Goal: Information Seeking & Learning: Learn about a topic

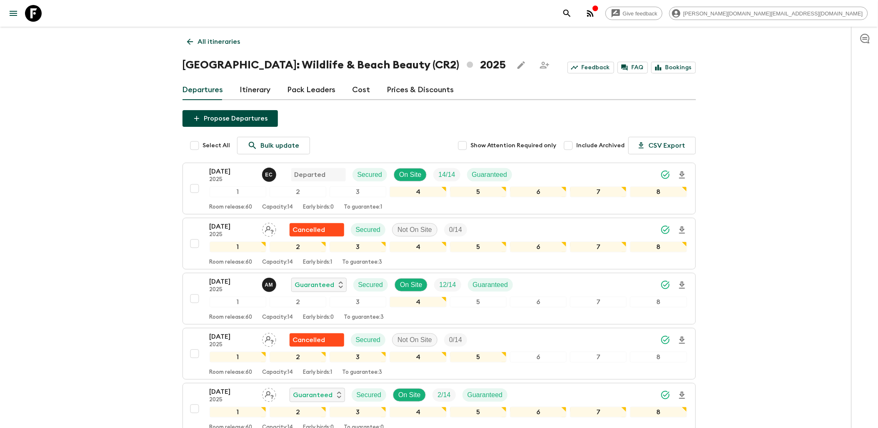
click at [34, 14] on icon at bounding box center [33, 13] width 17 height 17
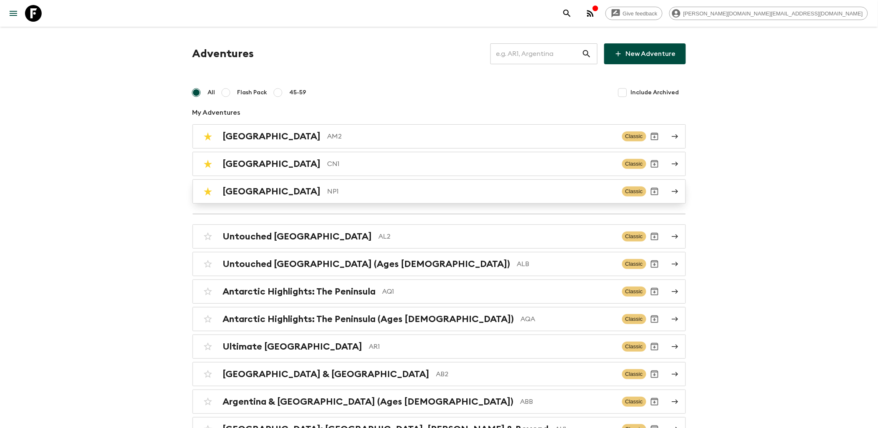
click at [328, 192] on p "NP1" at bounding box center [472, 191] width 288 height 10
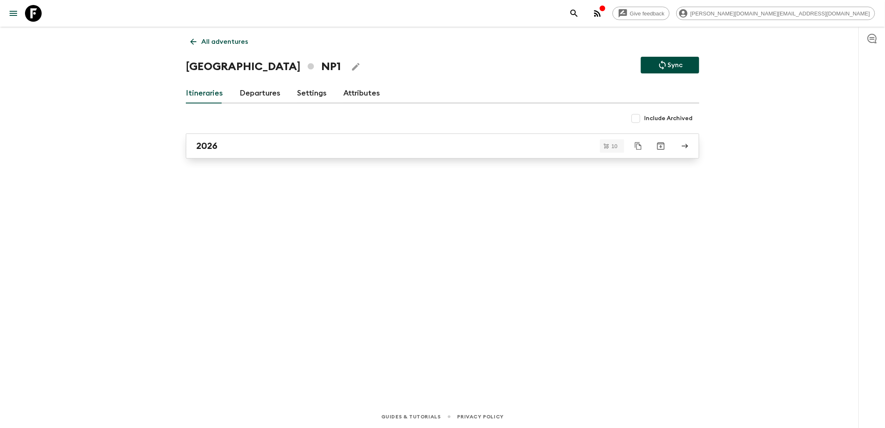
click at [270, 155] on link "2026" at bounding box center [443, 145] width 514 height 25
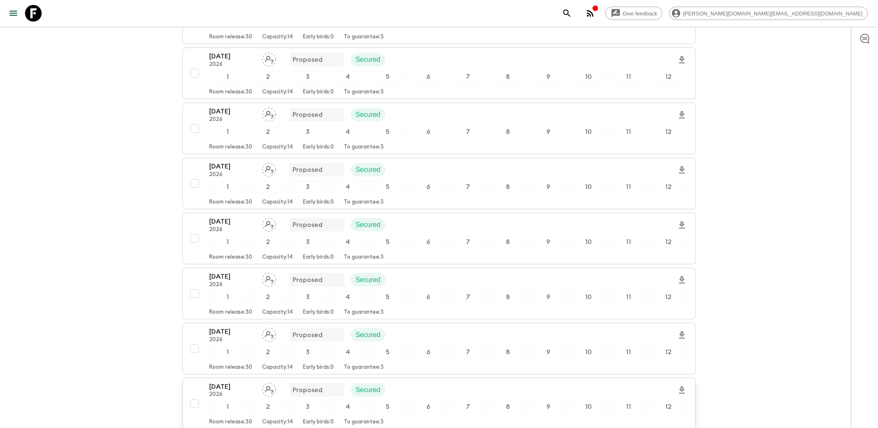
scroll to position [81, 0]
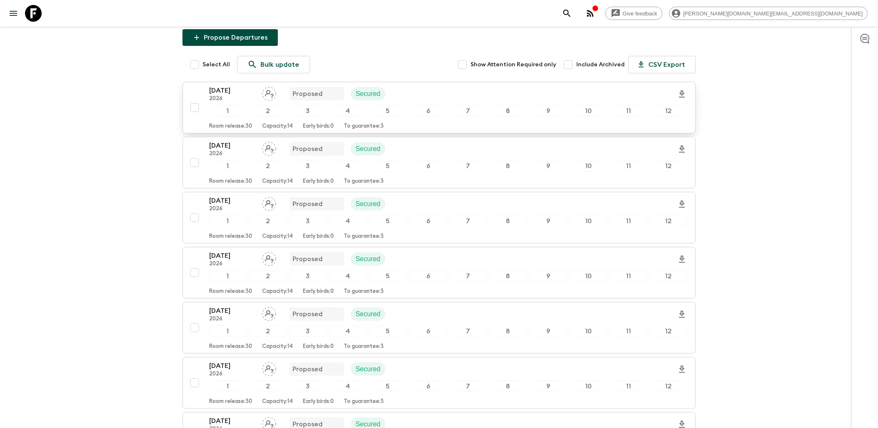
click at [367, 95] on p "Secured" at bounding box center [368, 94] width 25 height 10
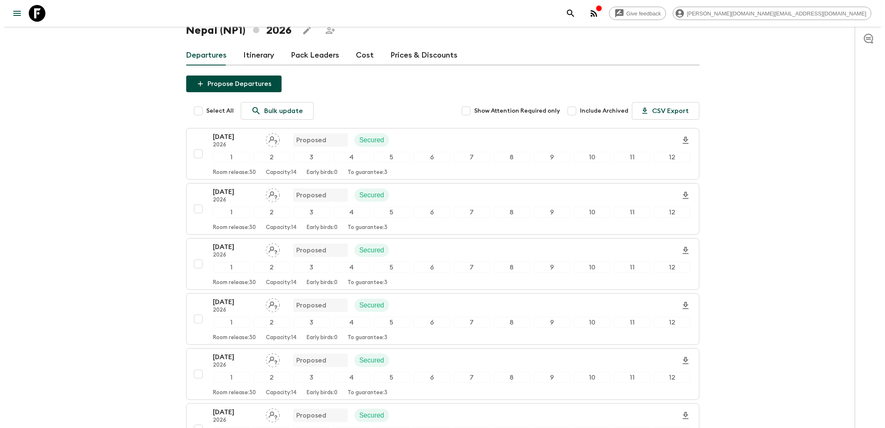
scroll to position [0, 0]
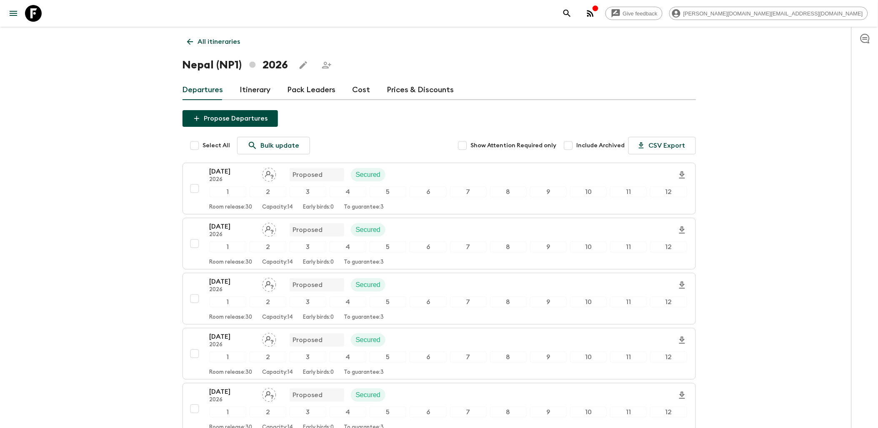
click at [362, 88] on link "Cost" at bounding box center [362, 90] width 18 height 20
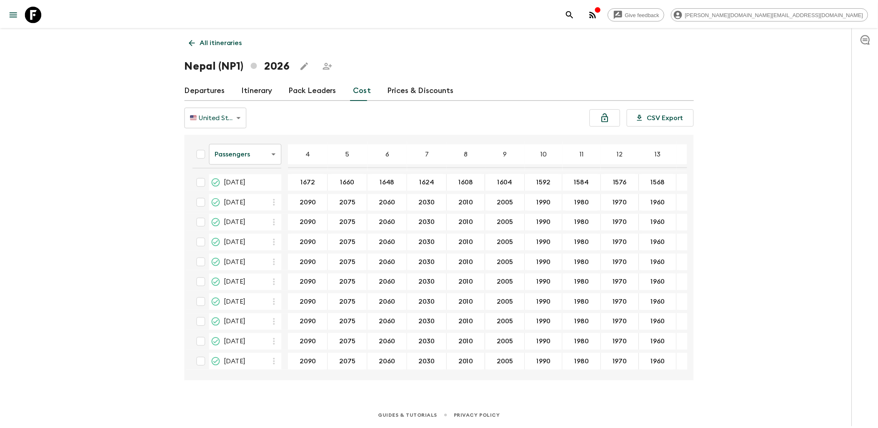
scroll to position [1, 0]
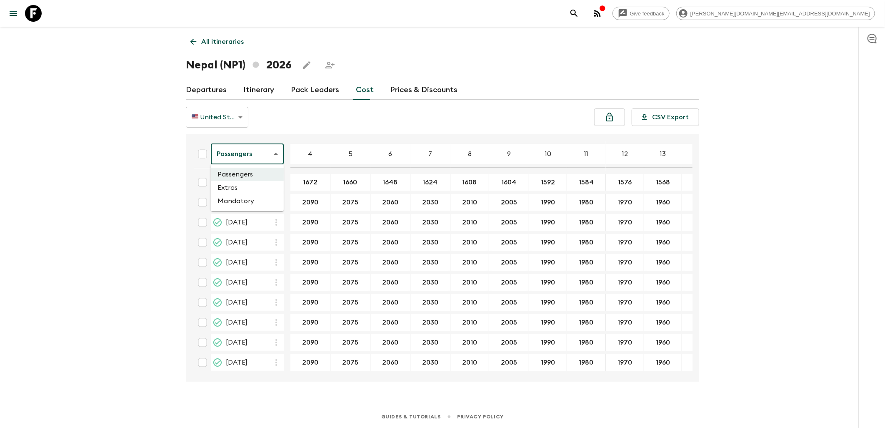
click at [272, 158] on body "Give feedback [PERSON_NAME][DOMAIN_NAME][EMAIL_ADDRESS][DOMAIN_NAME] All itiner…" at bounding box center [442, 214] width 885 height 428
click at [240, 188] on li "Extras" at bounding box center [247, 187] width 73 height 13
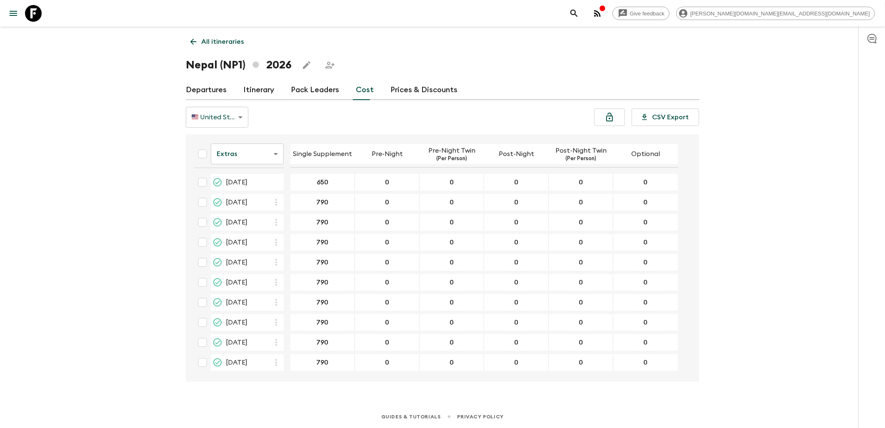
click at [244, 153] on body "Give feedback [PERSON_NAME][DOMAIN_NAME][EMAIL_ADDRESS][DOMAIN_NAME] All itiner…" at bounding box center [442, 214] width 885 height 428
click at [242, 203] on li "Mandatory" at bounding box center [247, 200] width 73 height 13
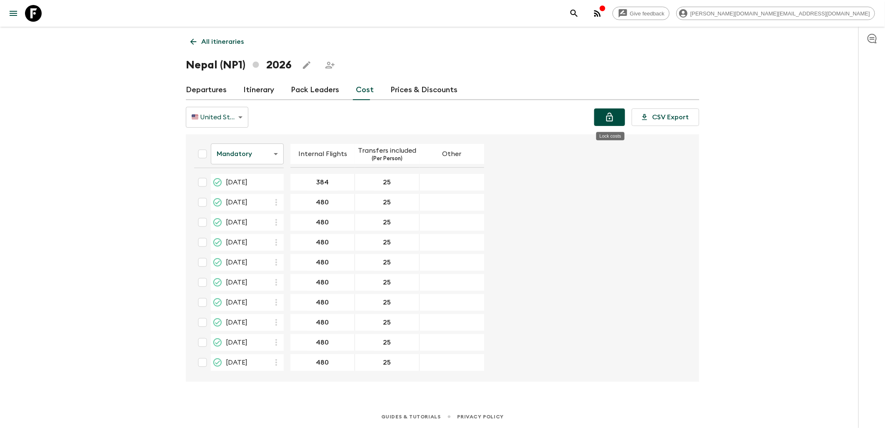
click at [600, 122] on button "Lock costs" at bounding box center [610, 117] width 31 height 18
click at [39, 14] on icon at bounding box center [33, 13] width 17 height 17
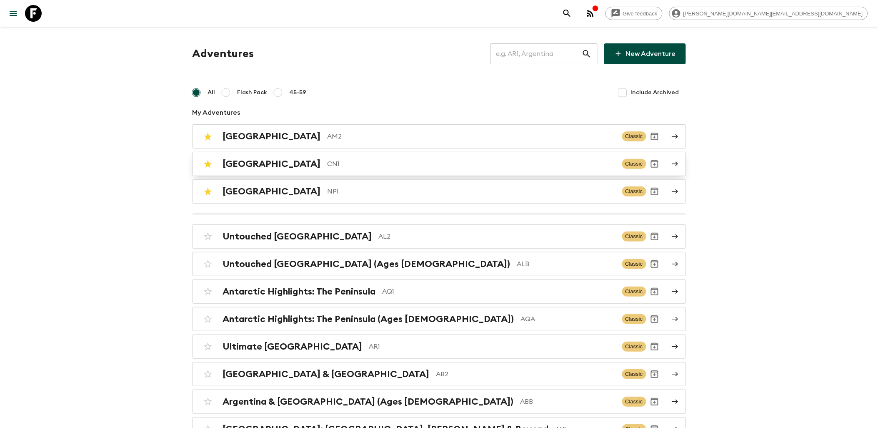
click at [249, 166] on div "China CN1" at bounding box center [419, 163] width 393 height 11
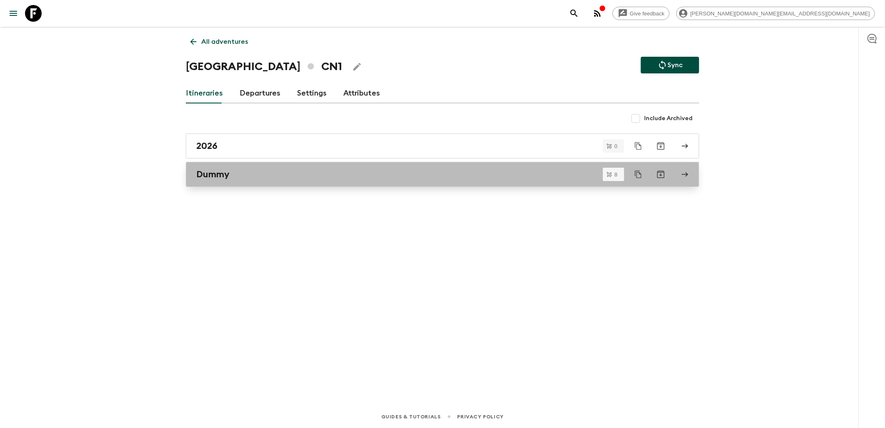
click at [223, 178] on h2 "Dummy" at bounding box center [212, 174] width 33 height 11
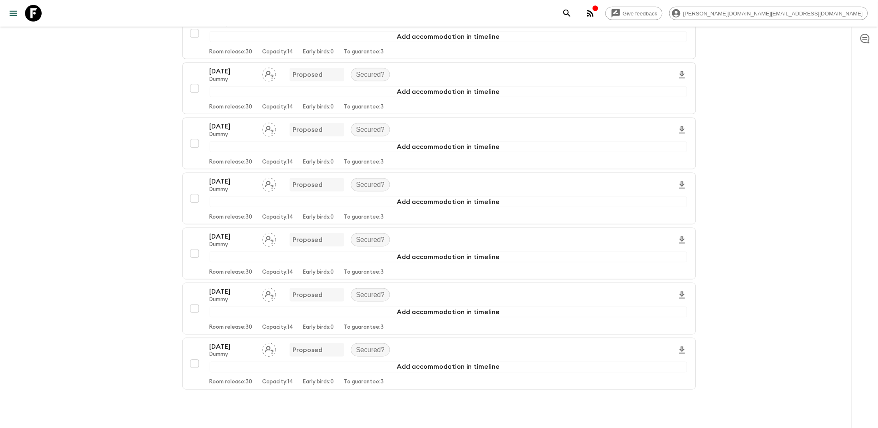
scroll to position [248, 0]
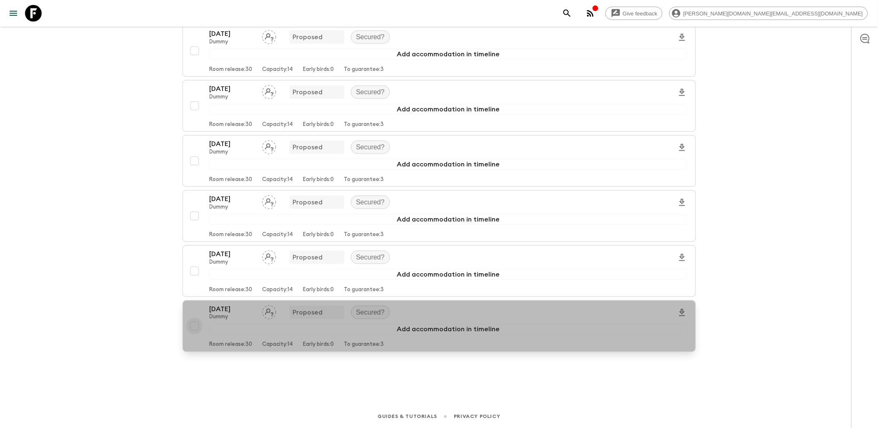
click at [197, 324] on input "checkbox" at bounding box center [194, 326] width 17 height 17
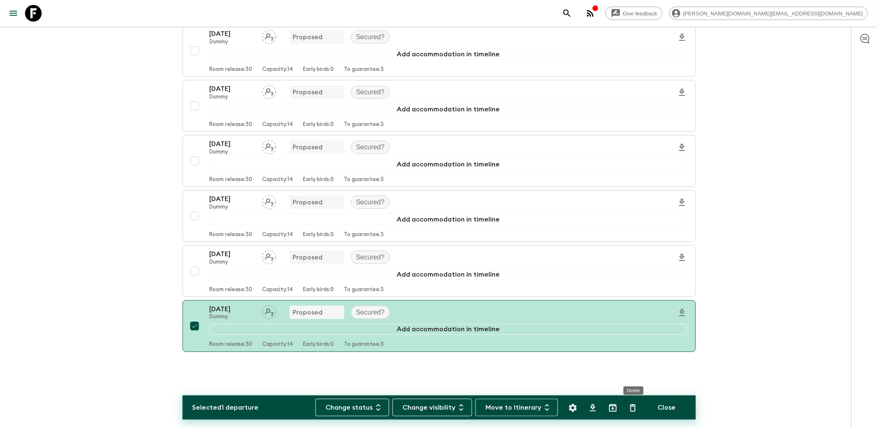
click at [631, 409] on icon "Delete" at bounding box center [633, 408] width 6 height 8
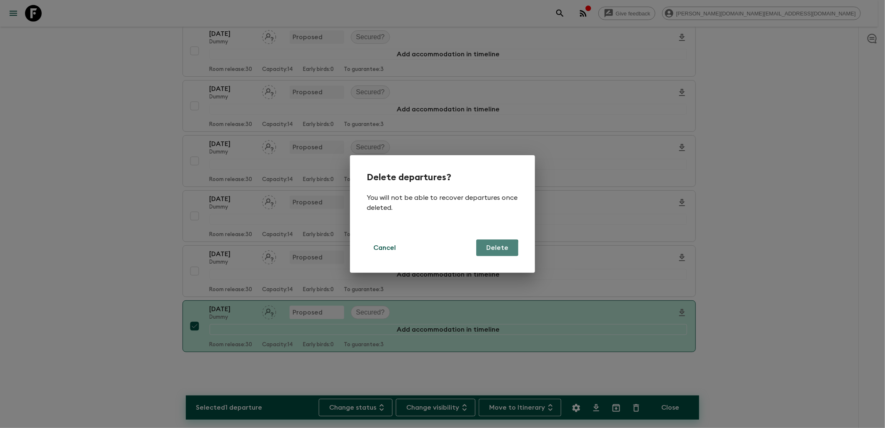
click at [488, 248] on button "Delete" at bounding box center [498, 247] width 42 height 17
checkbox input "false"
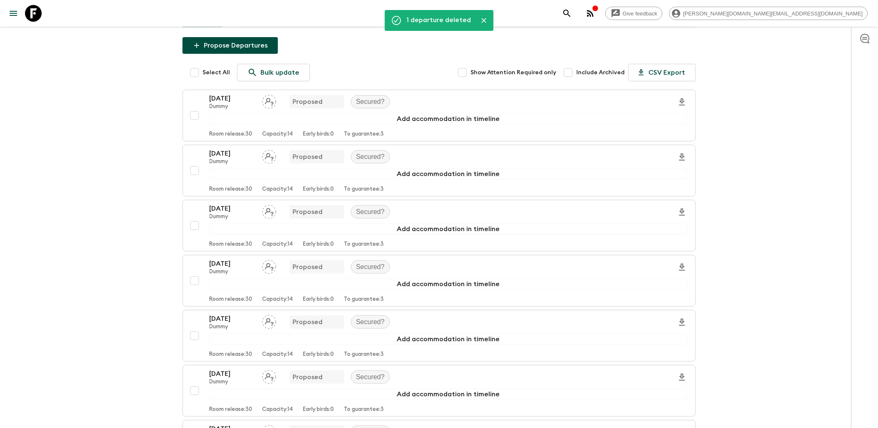
scroll to position [0, 0]
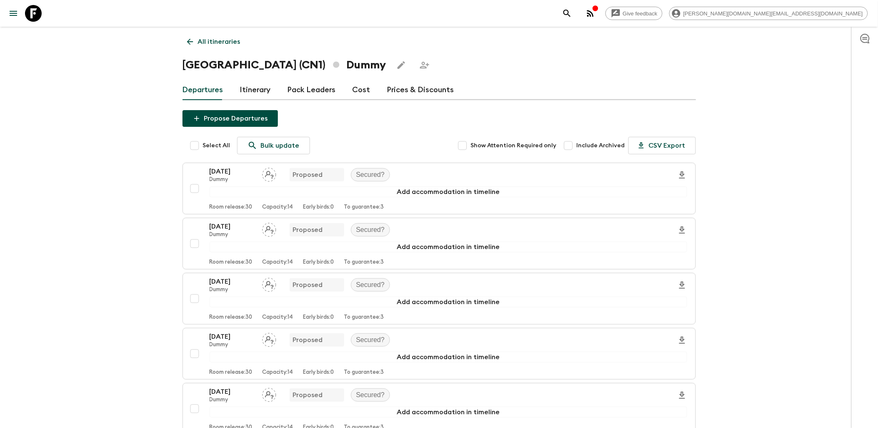
click at [235, 115] on button "Propose Departures" at bounding box center [230, 118] width 95 height 17
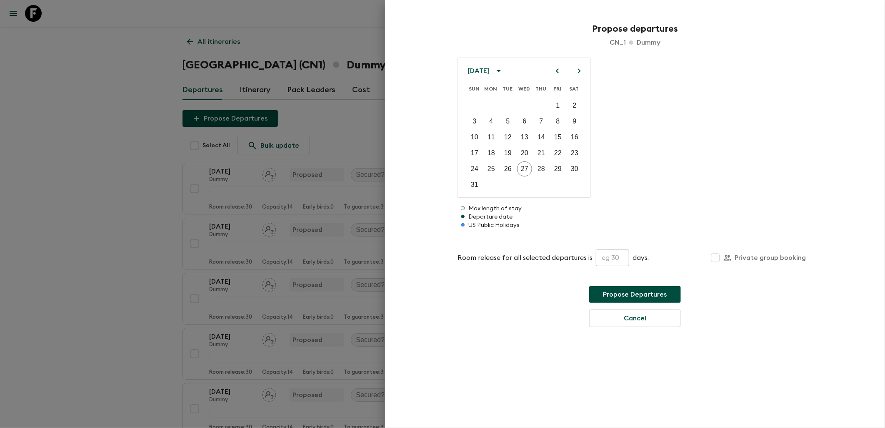
click at [577, 71] on icon "Next month" at bounding box center [579, 71] width 10 height 10
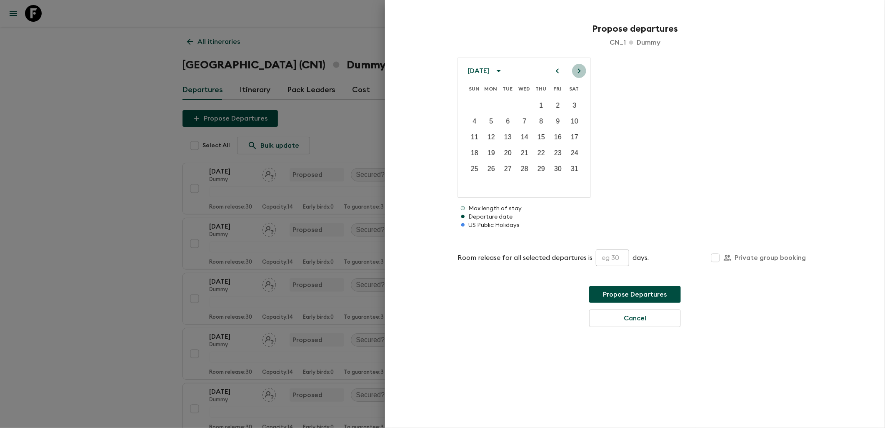
click at [577, 71] on icon "Next month" at bounding box center [579, 71] width 10 height 10
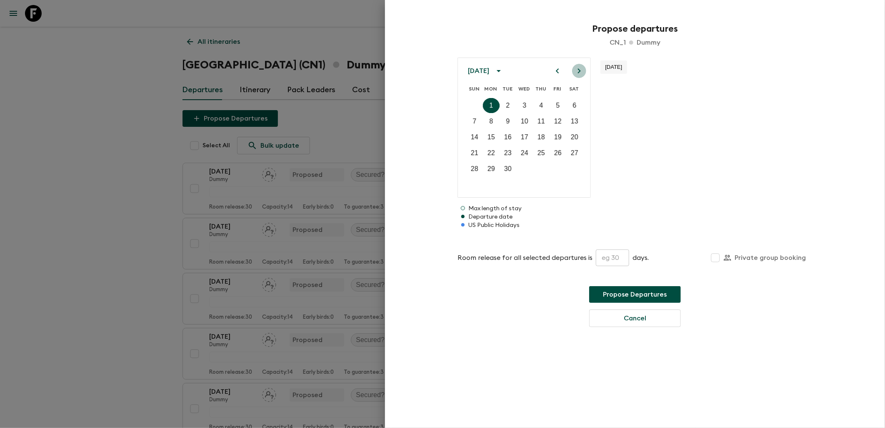
click at [577, 71] on icon "Next month" at bounding box center [579, 71] width 10 height 10
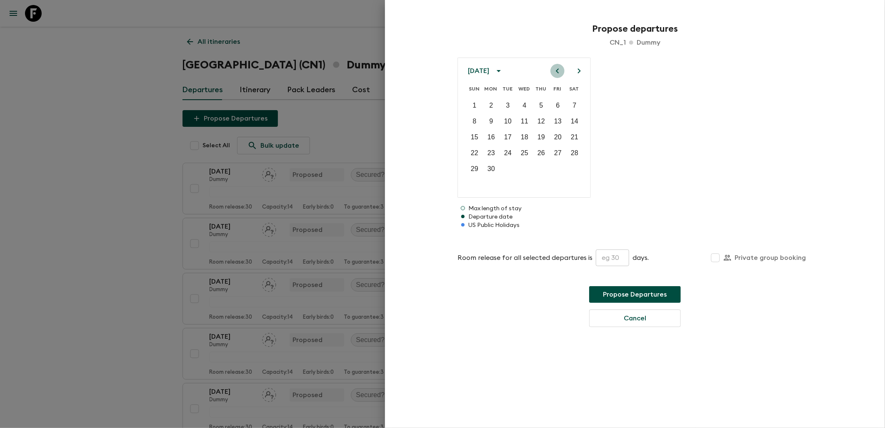
click at [560, 70] on icon "Previous month" at bounding box center [558, 71] width 10 height 10
click at [539, 123] on button "8" at bounding box center [541, 121] width 15 height 15
click at [647, 294] on button "Propose Departures" at bounding box center [635, 294] width 92 height 17
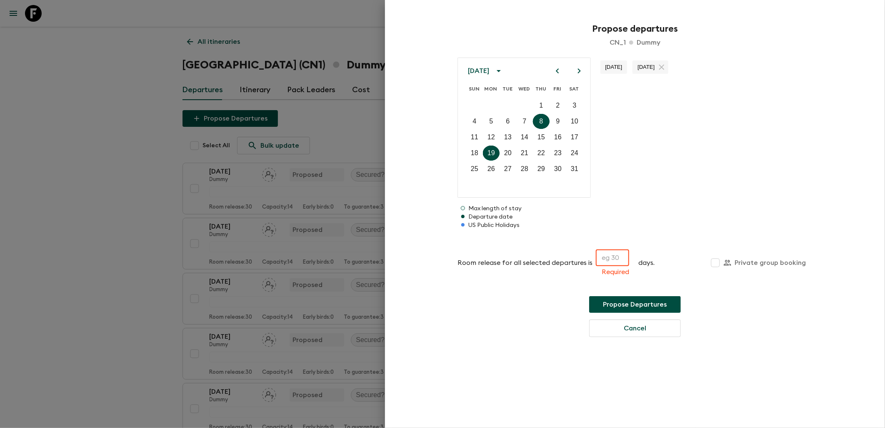
click at [611, 263] on input "text" at bounding box center [612, 257] width 33 height 17
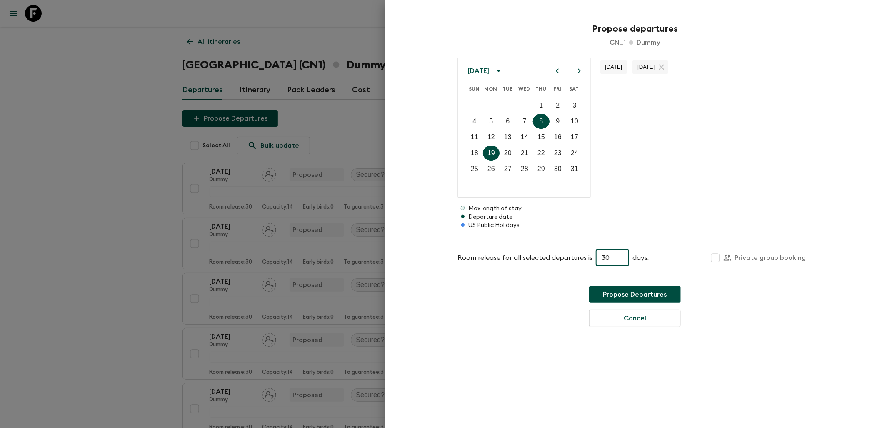
type input "30"
click at [634, 297] on button "Propose Departures" at bounding box center [635, 294] width 92 height 17
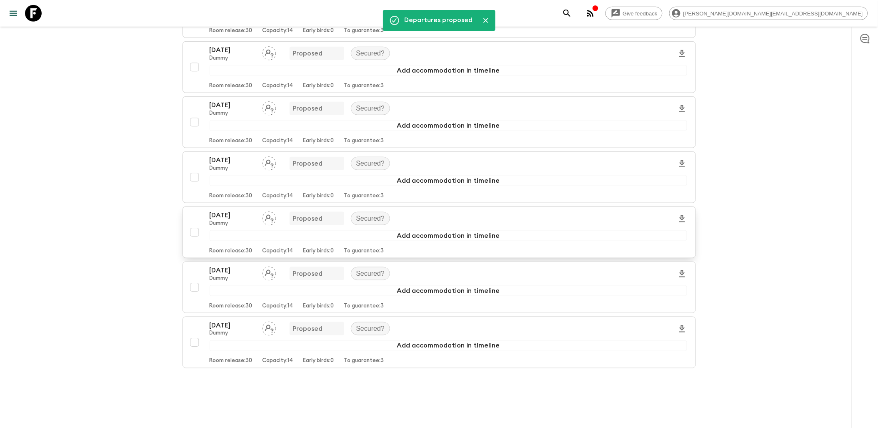
scroll to position [248, 0]
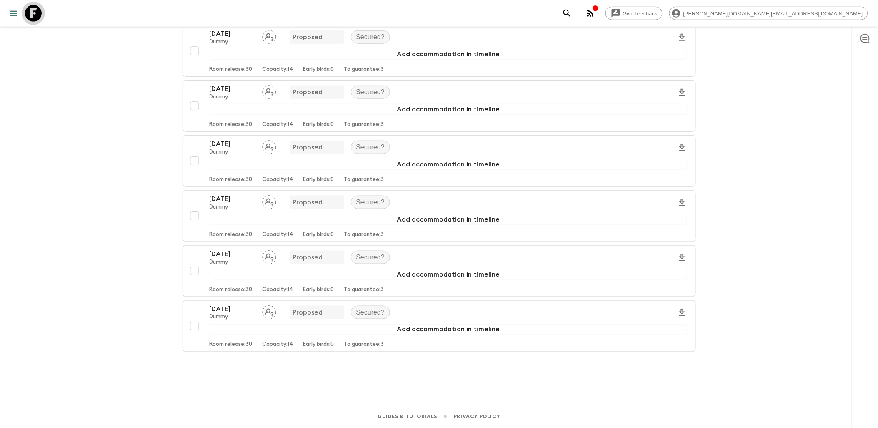
click at [35, 15] on icon at bounding box center [33, 13] width 17 height 17
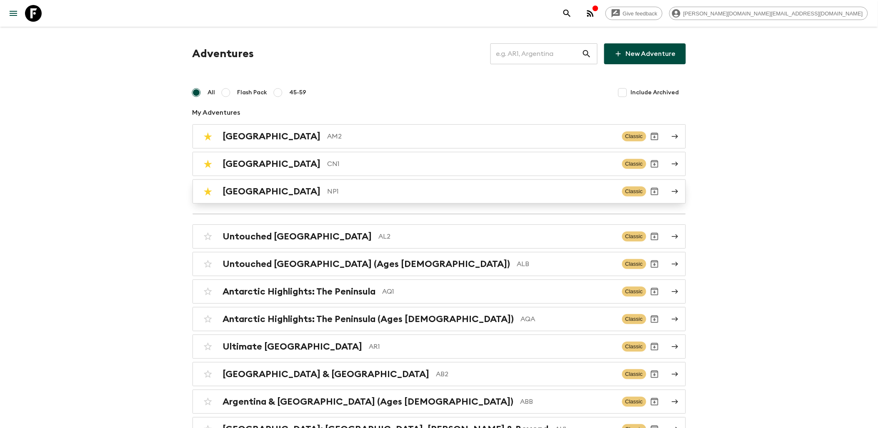
click at [241, 188] on h2 "[GEOGRAPHIC_DATA]" at bounding box center [272, 191] width 98 height 11
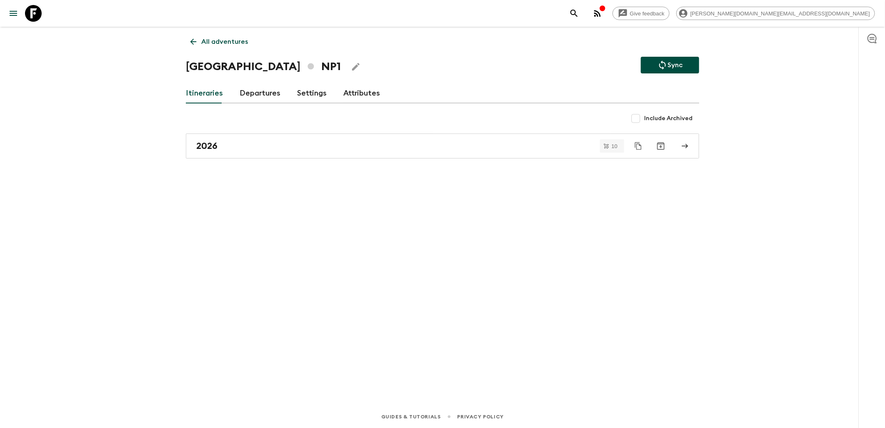
click at [251, 94] on link "Departures" at bounding box center [260, 93] width 41 height 20
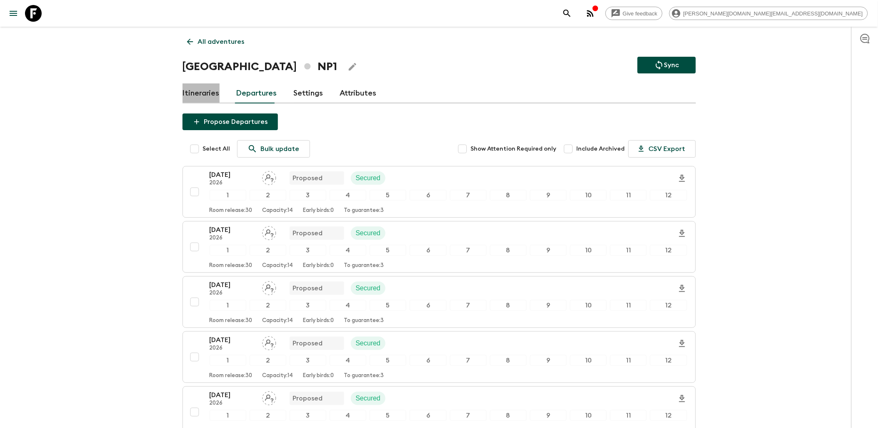
click at [205, 98] on link "Itineraries" at bounding box center [201, 93] width 37 height 20
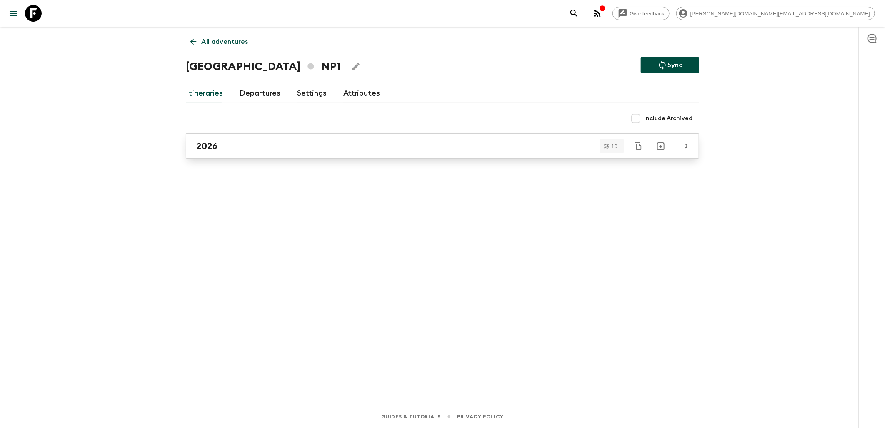
click at [243, 145] on div "2026" at bounding box center [434, 145] width 477 height 11
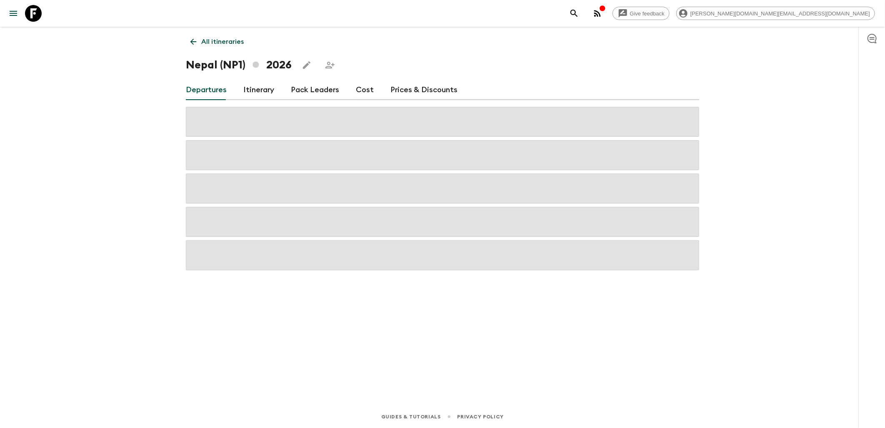
click at [361, 88] on link "Cost" at bounding box center [365, 90] width 18 height 20
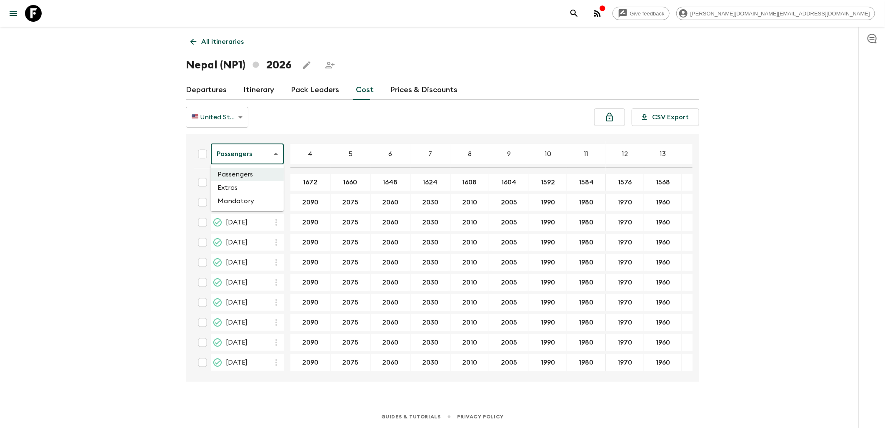
click at [267, 156] on body "Give feedback [PERSON_NAME][DOMAIN_NAME][EMAIL_ADDRESS][DOMAIN_NAME] All itiner…" at bounding box center [442, 214] width 885 height 428
click at [243, 186] on li "Extras" at bounding box center [247, 187] width 73 height 13
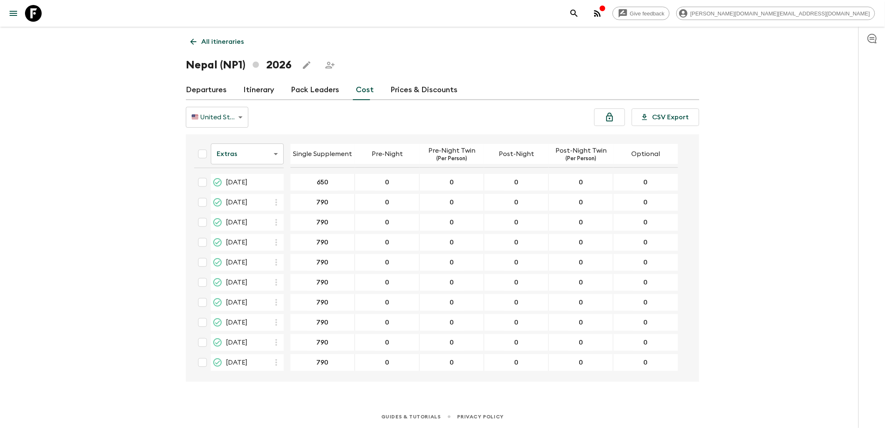
click at [262, 160] on body "Give feedback [PERSON_NAME][DOMAIN_NAME][EMAIL_ADDRESS][DOMAIN_NAME] All itiner…" at bounding box center [442, 214] width 885 height 428
click at [242, 200] on li "Mandatory" at bounding box center [247, 200] width 73 height 13
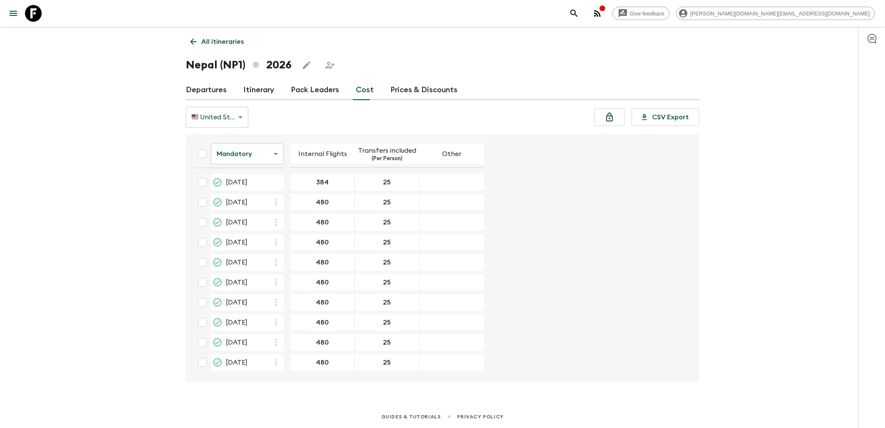
click at [228, 118] on body "Give feedback [PERSON_NAME][DOMAIN_NAME][EMAIL_ADDRESS][DOMAIN_NAME] All itiner…" at bounding box center [442, 214] width 885 height 428
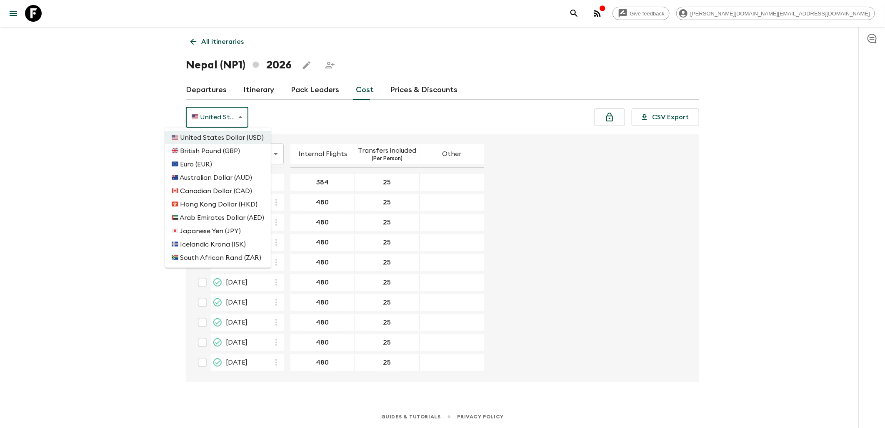
click at [285, 112] on div at bounding box center [442, 214] width 885 height 428
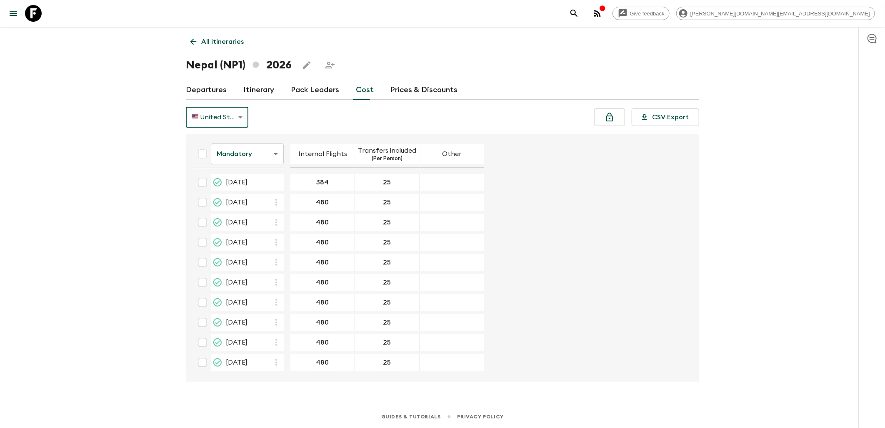
click at [269, 146] on body "Give feedback [PERSON_NAME][DOMAIN_NAME][EMAIL_ADDRESS][DOMAIN_NAME] All itiner…" at bounding box center [442, 214] width 885 height 428
click at [246, 175] on li "Passengers" at bounding box center [247, 174] width 73 height 13
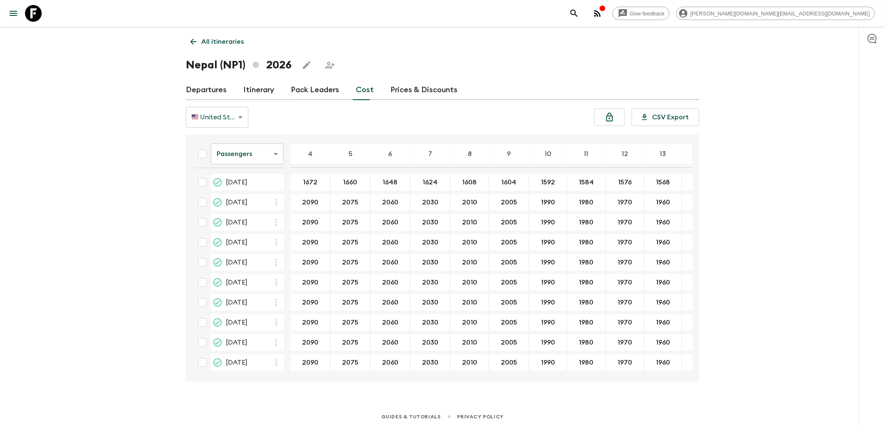
click at [224, 113] on body "Give feedback [PERSON_NAME][DOMAIN_NAME][EMAIL_ADDRESS][DOMAIN_NAME] All itiner…" at bounding box center [442, 214] width 885 height 428
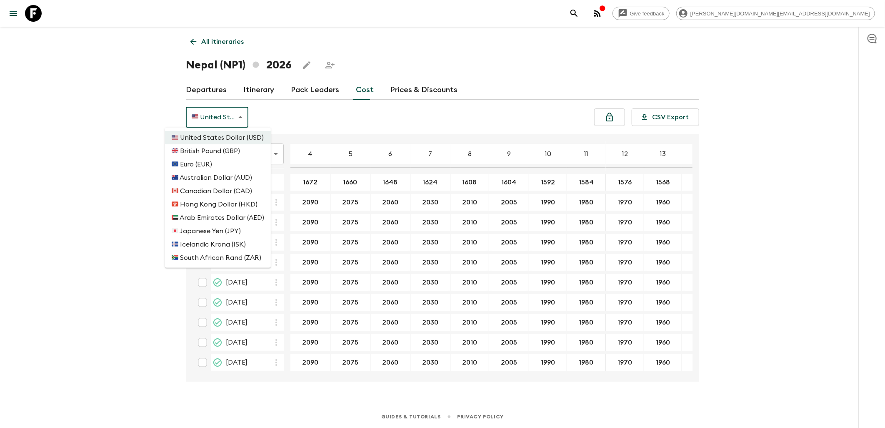
click at [307, 110] on div at bounding box center [442, 214] width 885 height 428
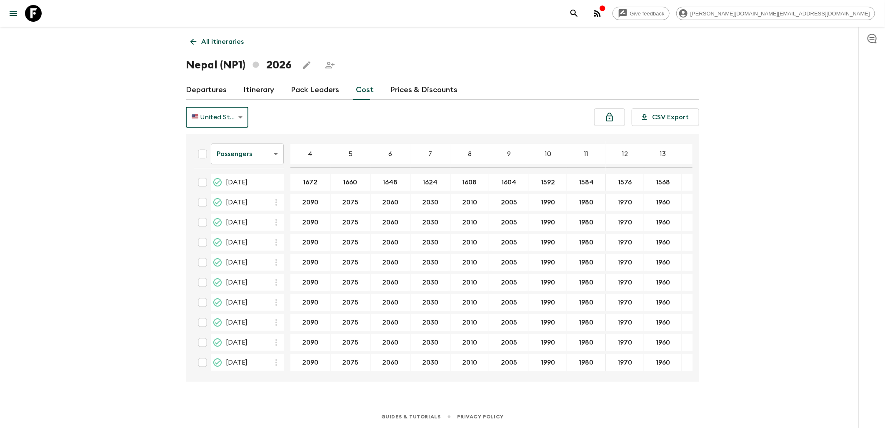
click at [257, 146] on body "Give feedback [PERSON_NAME][DOMAIN_NAME][EMAIL_ADDRESS][DOMAIN_NAME] All itiner…" at bounding box center [442, 214] width 885 height 428
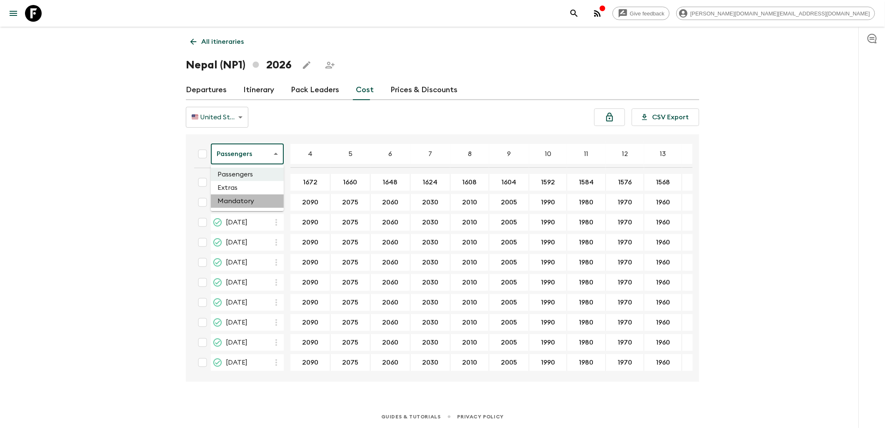
click at [244, 199] on li "Mandatory" at bounding box center [247, 200] width 73 height 13
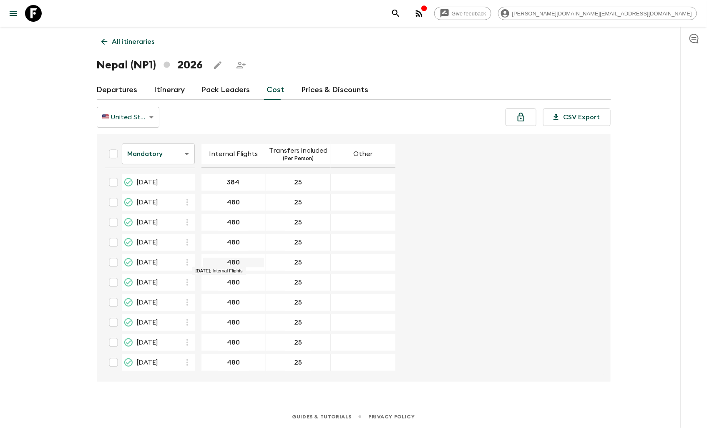
drag, startPoint x: 243, startPoint y: 261, endPoint x: 224, endPoint y: 261, distance: 18.8
click at [225, 396] on div "Give feedback [PERSON_NAME][DOMAIN_NAME][EMAIL_ADDRESS][DOMAIN_NAME] All itiner…" at bounding box center [353, 214] width 707 height 428
click at [34, 13] on icon at bounding box center [33, 13] width 17 height 17
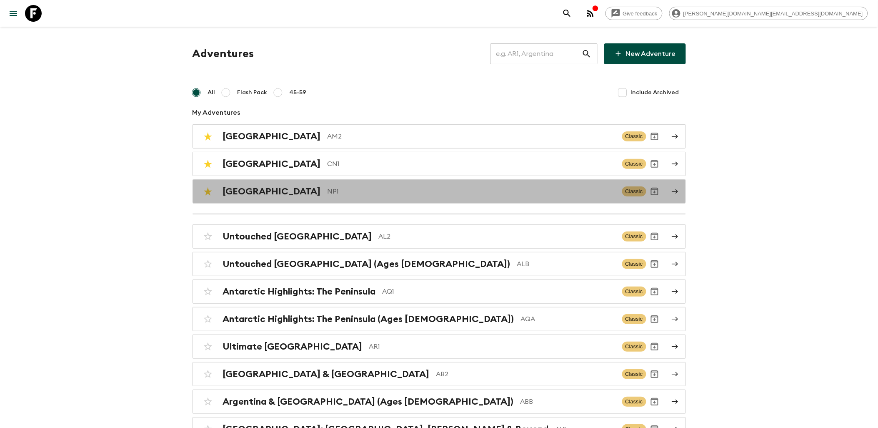
click at [328, 188] on p "NP1" at bounding box center [472, 191] width 288 height 10
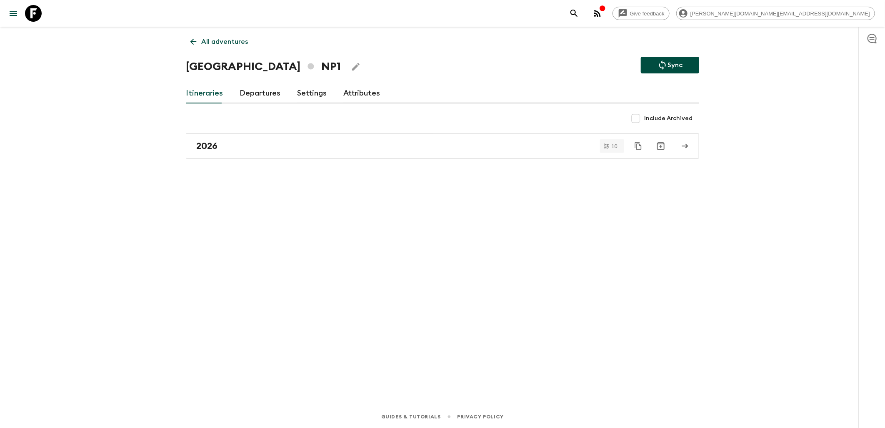
click at [263, 90] on link "Departures" at bounding box center [260, 93] width 41 height 20
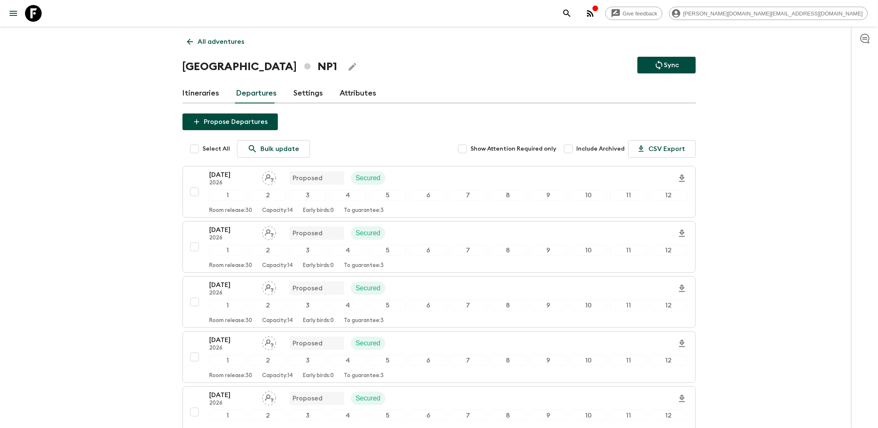
click at [196, 96] on link "Itineraries" at bounding box center [201, 93] width 37 height 20
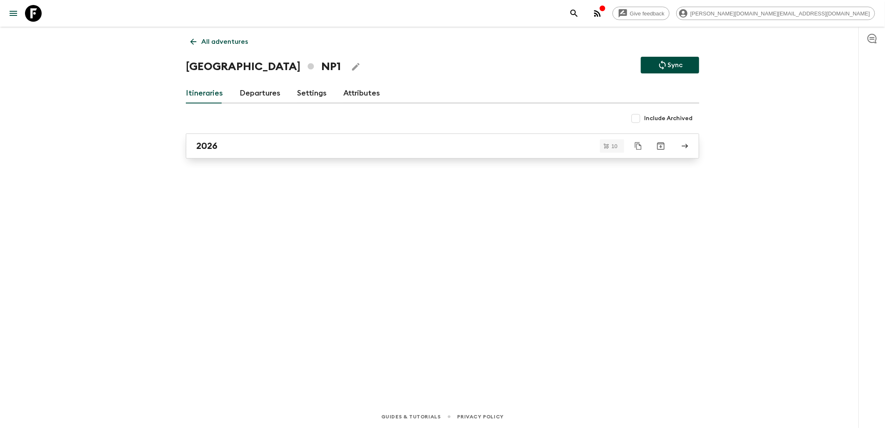
click at [223, 143] on div "2026" at bounding box center [434, 145] width 477 height 11
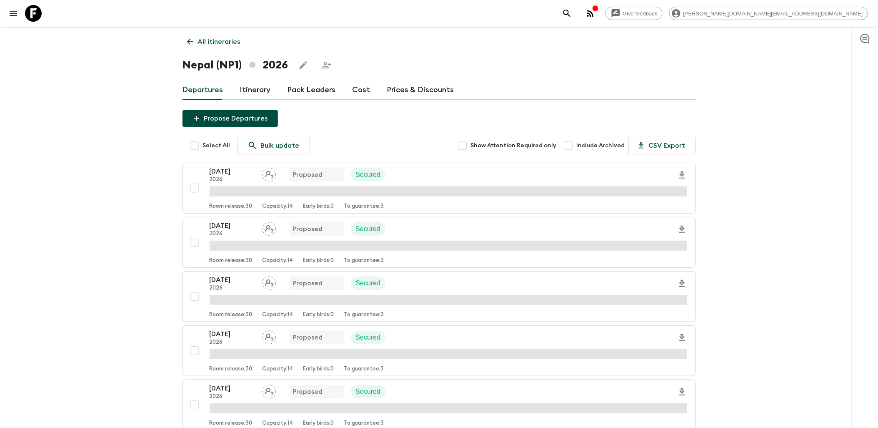
click at [353, 97] on link "Cost" at bounding box center [362, 90] width 18 height 20
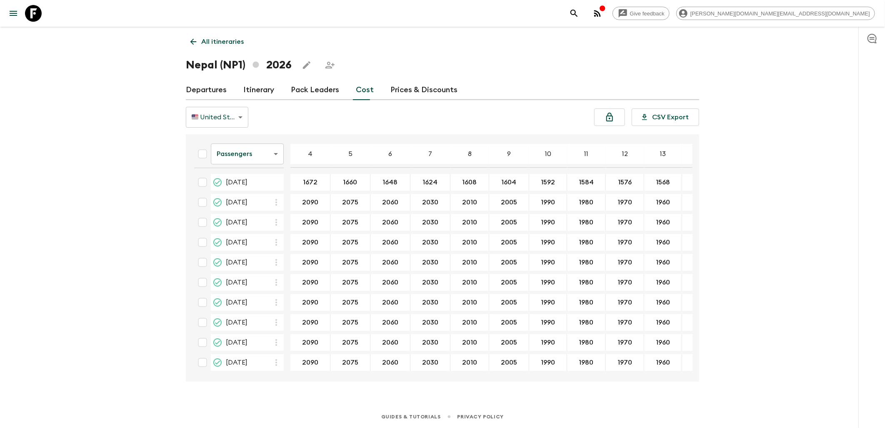
click at [269, 149] on body "Give feedback [PERSON_NAME][DOMAIN_NAME][EMAIL_ADDRESS][DOMAIN_NAME] All itiner…" at bounding box center [442, 214] width 885 height 428
click at [246, 201] on li "Mandatory" at bounding box center [247, 200] width 73 height 13
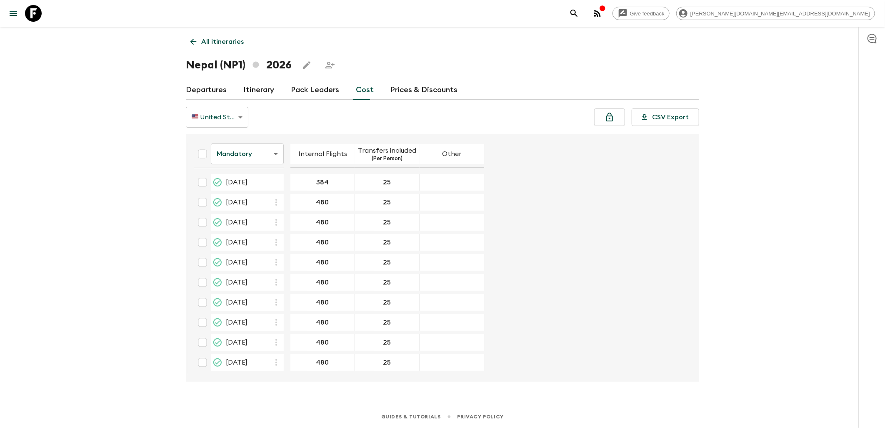
click at [273, 156] on body "Give feedback [PERSON_NAME][DOMAIN_NAME][EMAIL_ADDRESS][DOMAIN_NAME] All itiner…" at bounding box center [442, 214] width 885 height 428
click at [256, 170] on li "Passengers" at bounding box center [247, 174] width 73 height 13
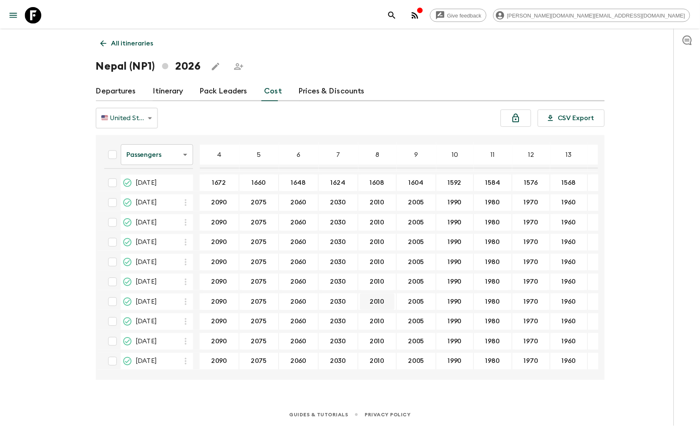
scroll to position [1, 0]
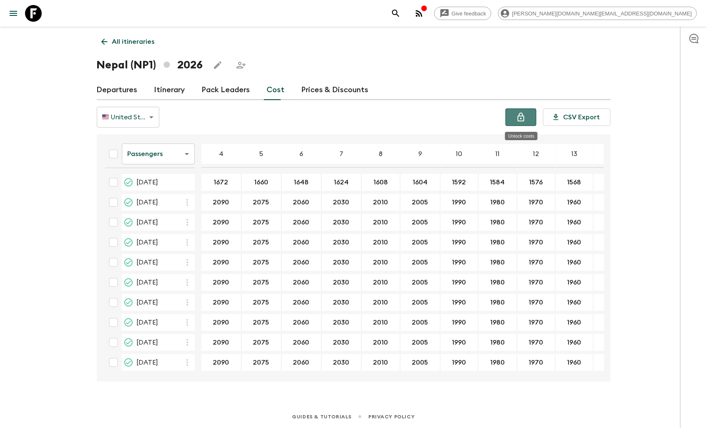
click at [515, 119] on button "Unlock costs" at bounding box center [520, 117] width 31 height 18
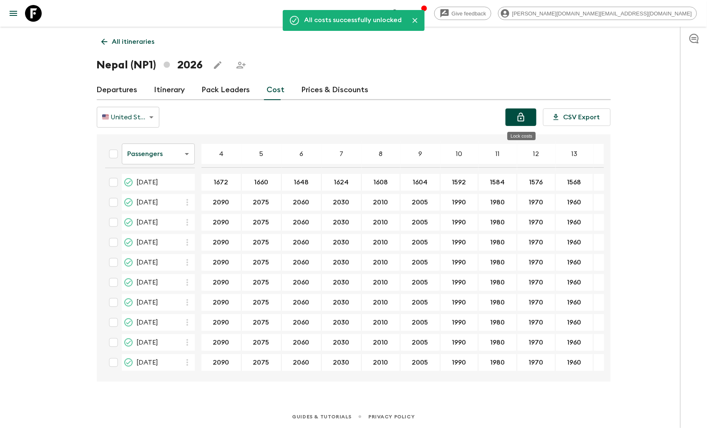
click at [523, 113] on icon "Lock costs" at bounding box center [521, 117] width 10 height 10
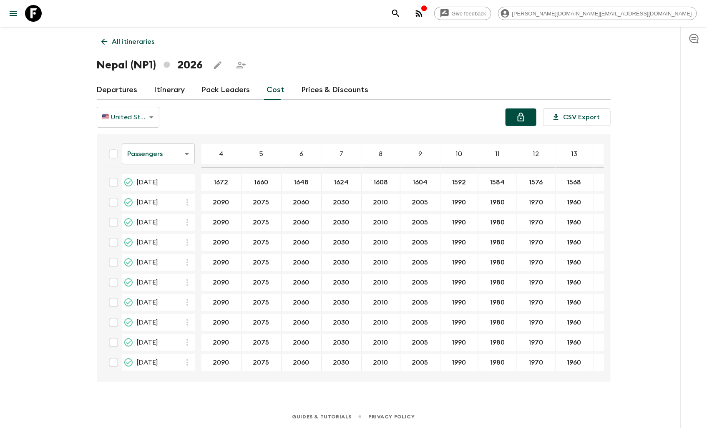
click at [169, 88] on link "Itinerary" at bounding box center [169, 90] width 31 height 20
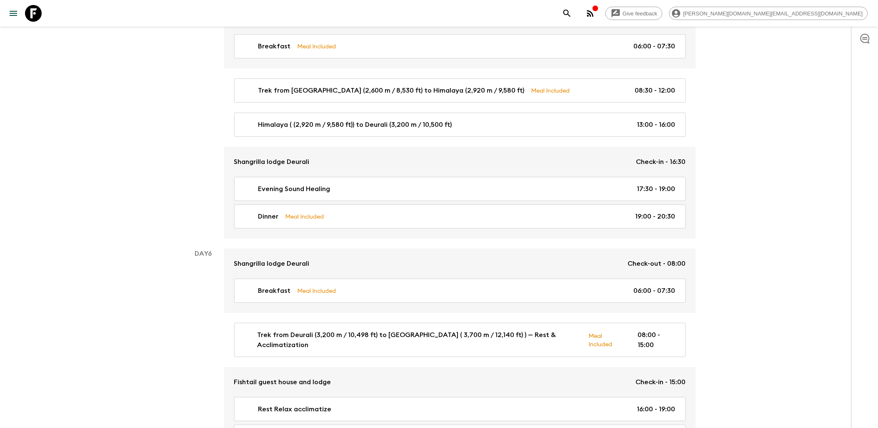
scroll to position [1142, 0]
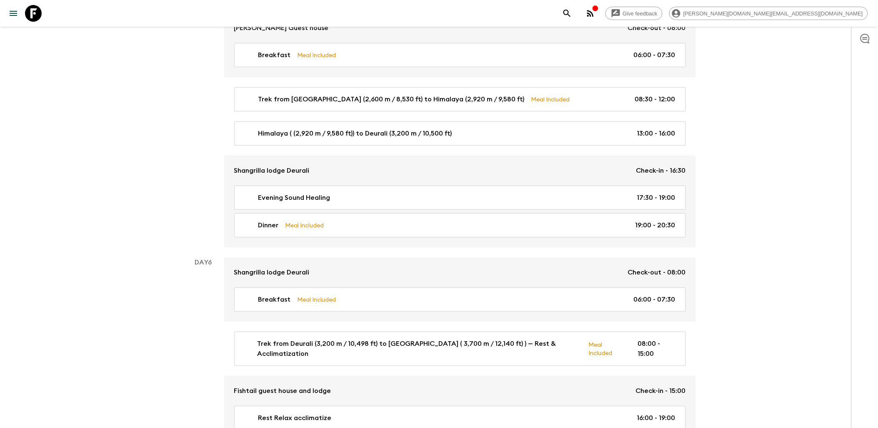
click at [26, 9] on icon at bounding box center [33, 13] width 17 height 17
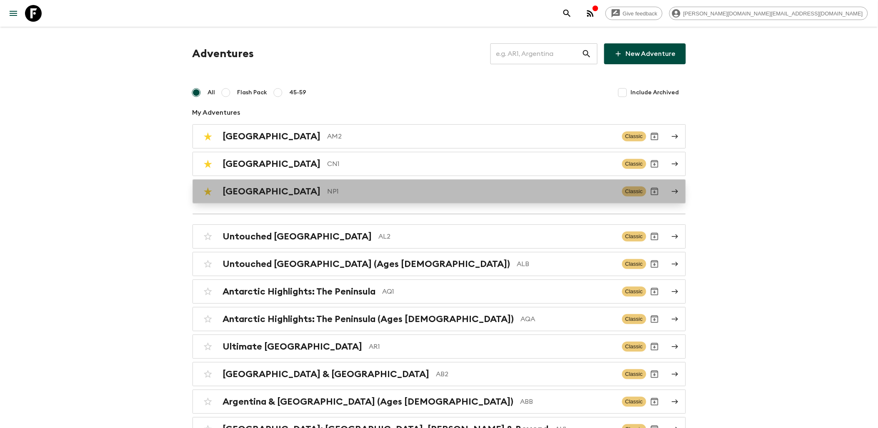
click at [328, 193] on p "NP1" at bounding box center [472, 191] width 288 height 10
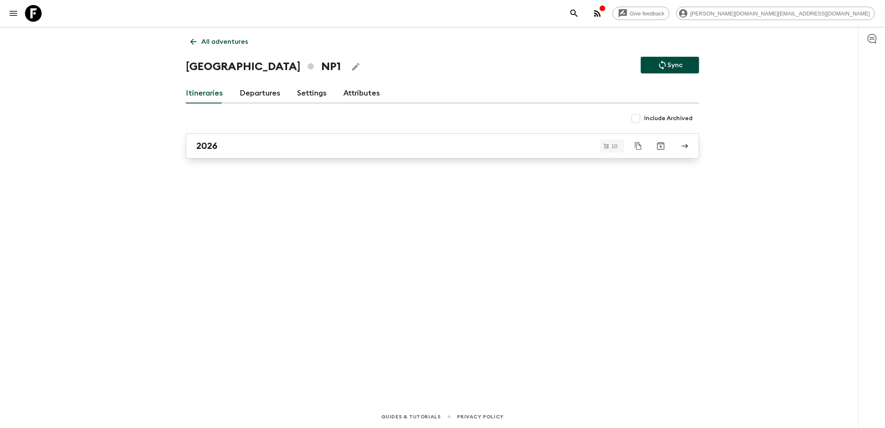
click at [208, 148] on h2 "2026" at bounding box center [206, 145] width 21 height 11
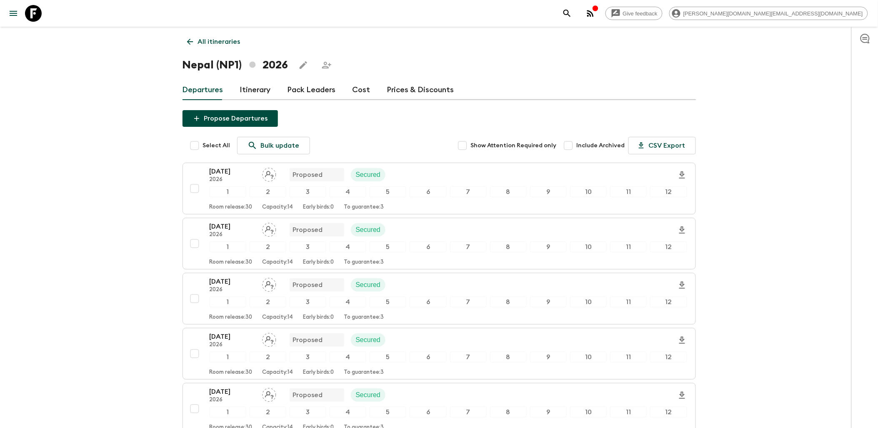
click at [365, 92] on link "Cost" at bounding box center [362, 90] width 18 height 20
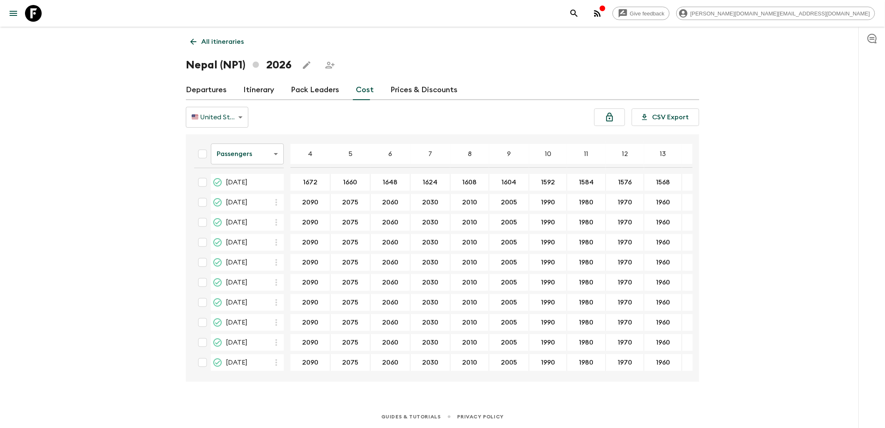
click at [257, 160] on body "Give feedback [PERSON_NAME][DOMAIN_NAME][EMAIL_ADDRESS][DOMAIN_NAME] All itiner…" at bounding box center [442, 214] width 885 height 428
click at [247, 201] on li "Mandatory" at bounding box center [247, 200] width 73 height 13
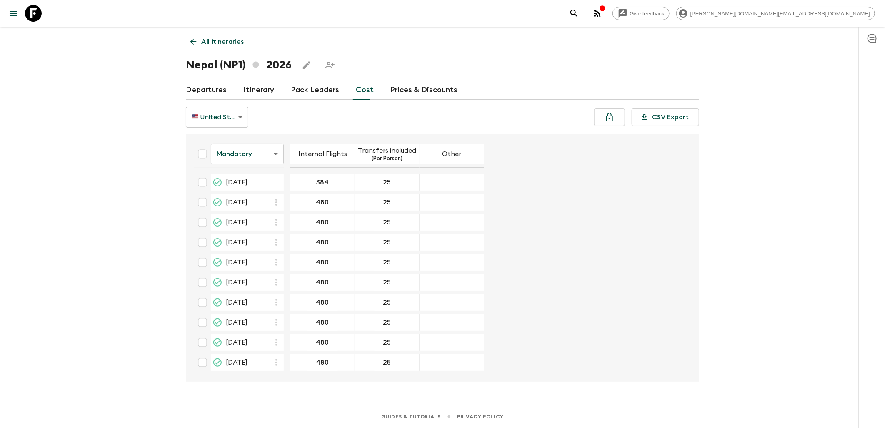
click at [26, 11] on icon at bounding box center [33, 13] width 17 height 17
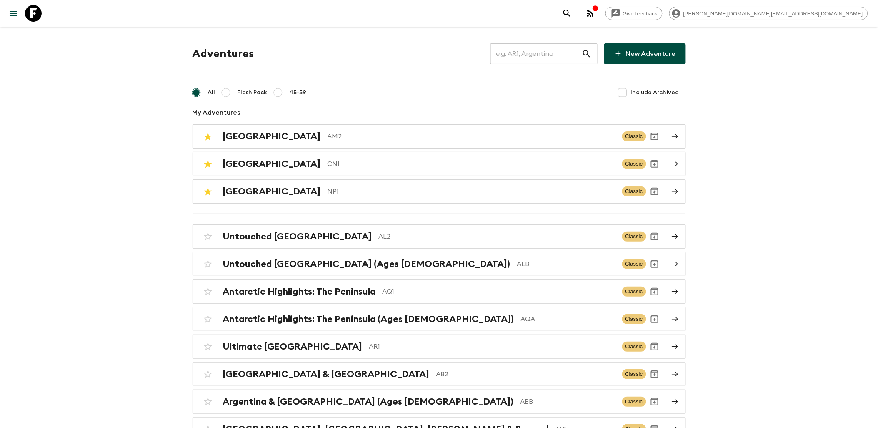
drag, startPoint x: 35, startPoint y: 15, endPoint x: 153, endPoint y: 60, distance: 126.2
click at [35, 15] on icon at bounding box center [33, 13] width 17 height 17
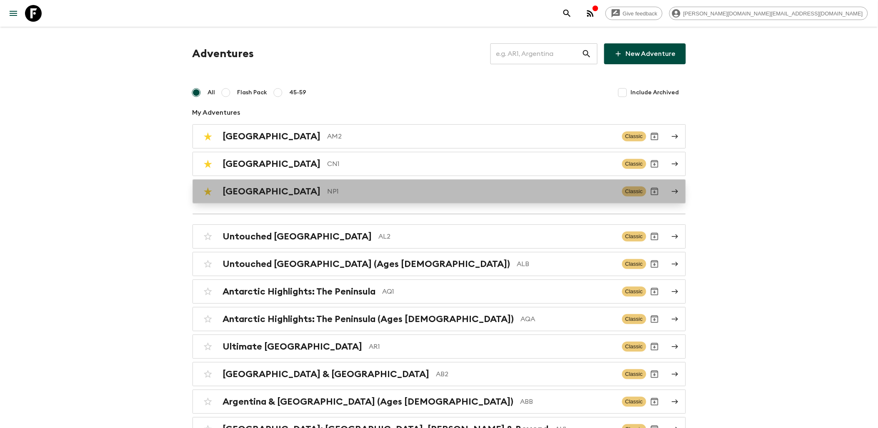
click at [328, 191] on p "NP1" at bounding box center [472, 191] width 288 height 10
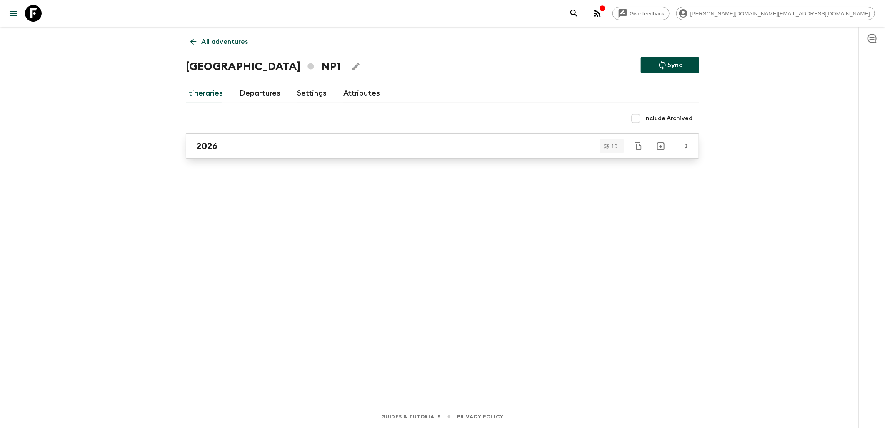
click at [221, 147] on div "2026" at bounding box center [434, 145] width 477 height 11
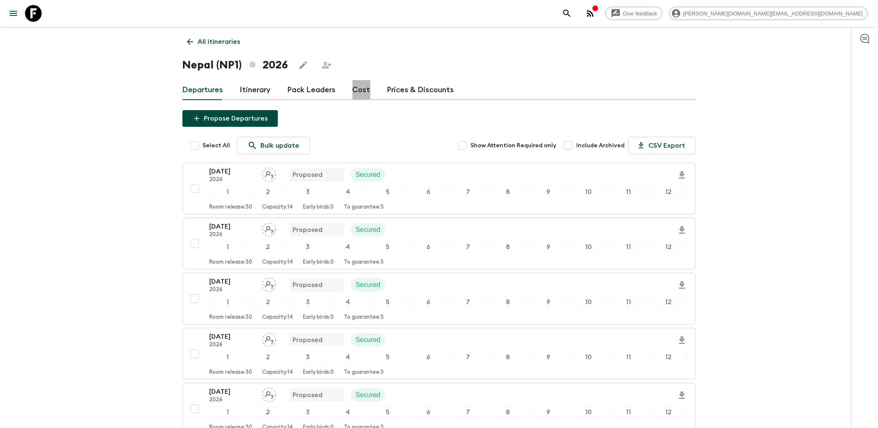
click at [361, 85] on link "Cost" at bounding box center [362, 90] width 18 height 20
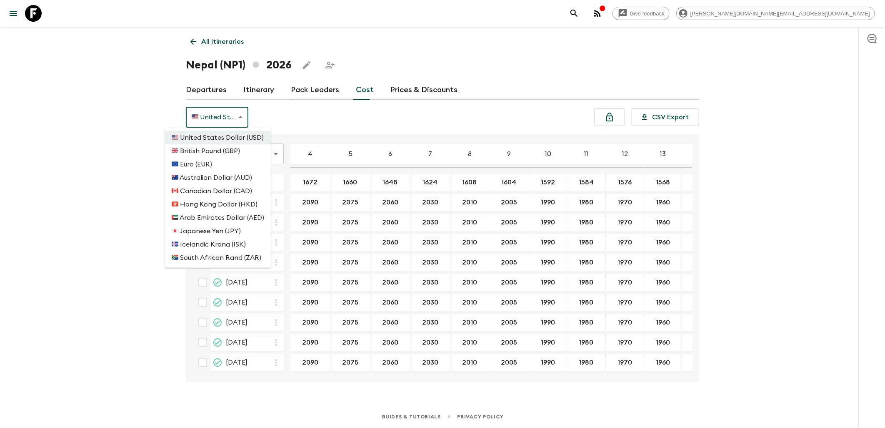
click at [201, 117] on body "Give feedback [PERSON_NAME][DOMAIN_NAME][EMAIL_ADDRESS][DOMAIN_NAME] All itiner…" at bounding box center [442, 214] width 885 height 428
click at [218, 92] on div at bounding box center [442, 214] width 885 height 428
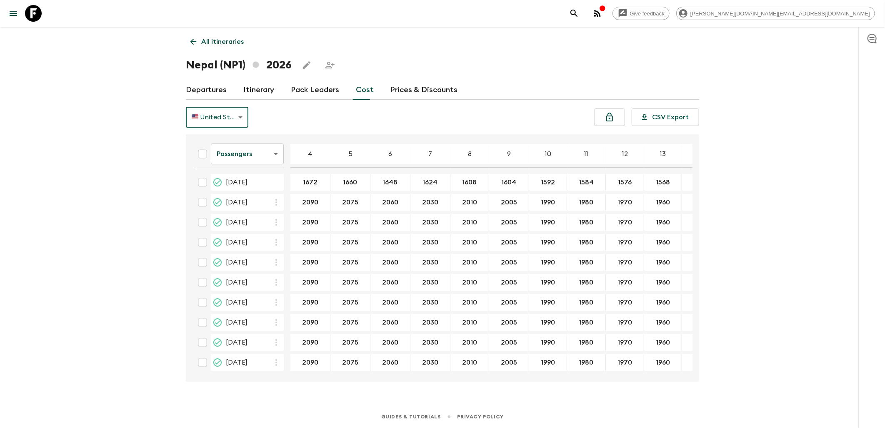
click at [205, 93] on link "Departures" at bounding box center [206, 90] width 41 height 20
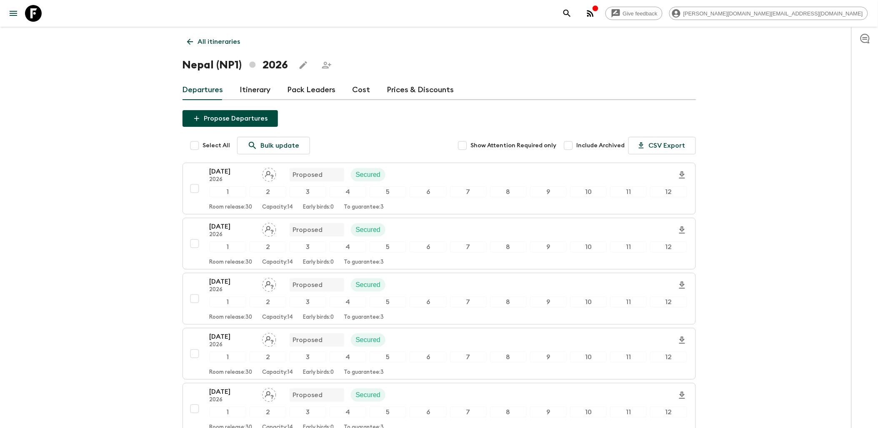
click at [361, 93] on link "Cost" at bounding box center [362, 90] width 18 height 20
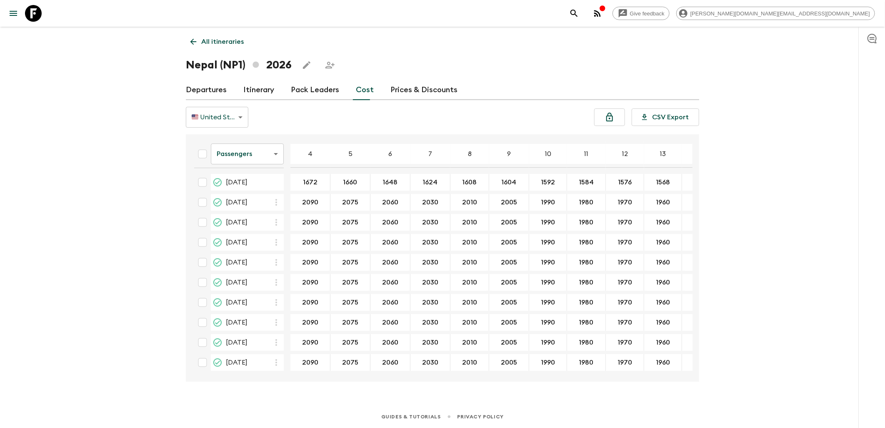
click at [273, 148] on body "Give feedback [PERSON_NAME][DOMAIN_NAME][EMAIL_ADDRESS][DOMAIN_NAME] All itiner…" at bounding box center [442, 214] width 885 height 428
click at [240, 197] on li "Mandatory" at bounding box center [247, 200] width 73 height 13
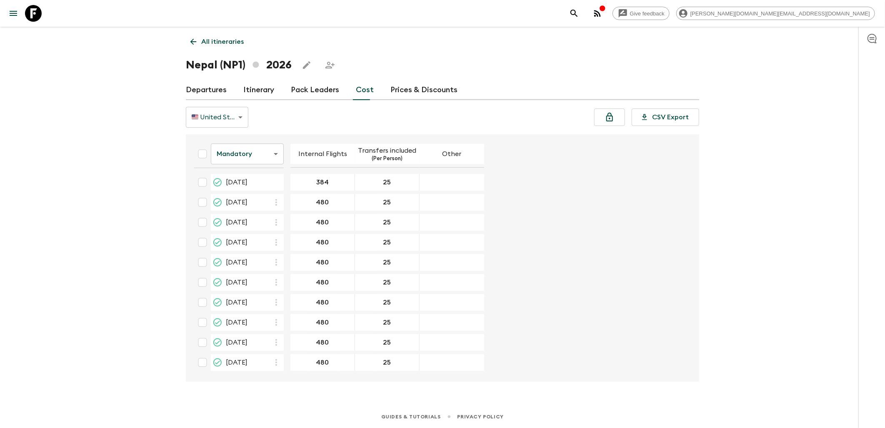
click at [35, 13] on icon at bounding box center [33, 13] width 17 height 17
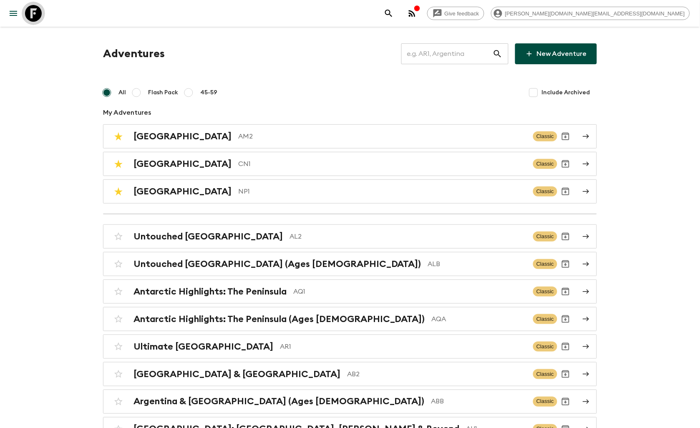
click at [38, 13] on icon at bounding box center [33, 13] width 17 height 17
click at [166, 190] on div "Nepal NP1" at bounding box center [329, 191] width 393 height 11
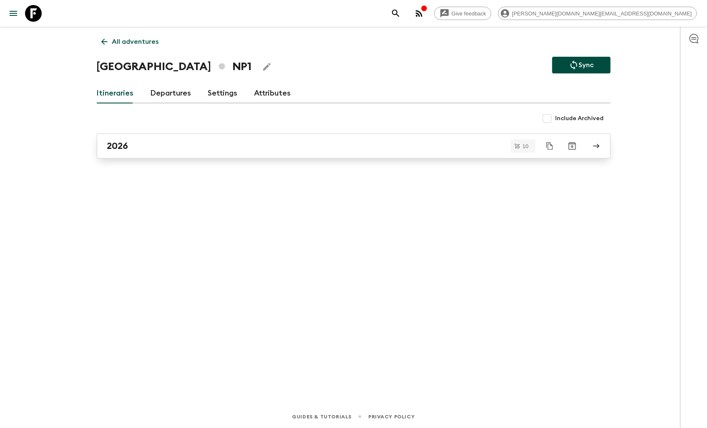
click at [144, 143] on div "2026" at bounding box center [345, 145] width 477 height 11
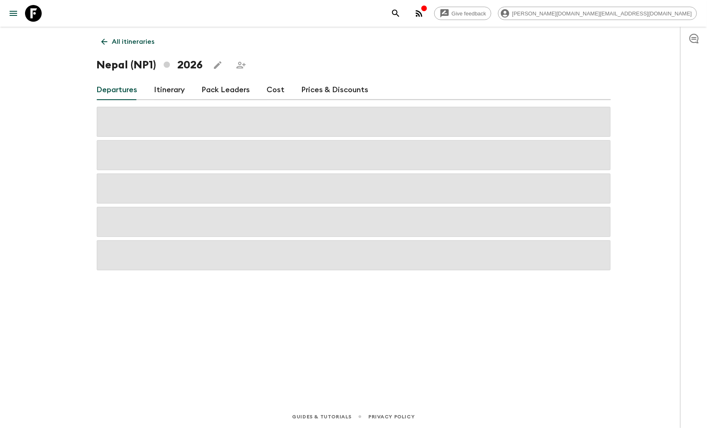
click at [274, 88] on link "Cost" at bounding box center [276, 90] width 18 height 20
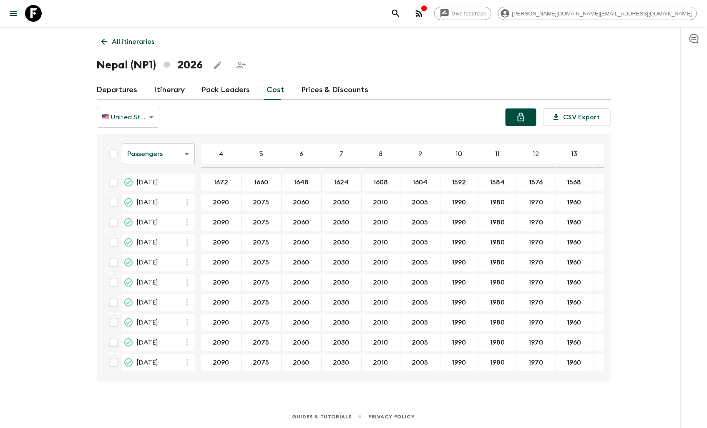
click at [523, 116] on icon "Unlock costs" at bounding box center [521, 117] width 10 height 10
click at [158, 156] on body "Give feedback [PERSON_NAME][DOMAIN_NAME][EMAIL_ADDRESS][DOMAIN_NAME] All costs …" at bounding box center [353, 214] width 707 height 428
click at [153, 199] on li "Mandatory" at bounding box center [158, 200] width 73 height 13
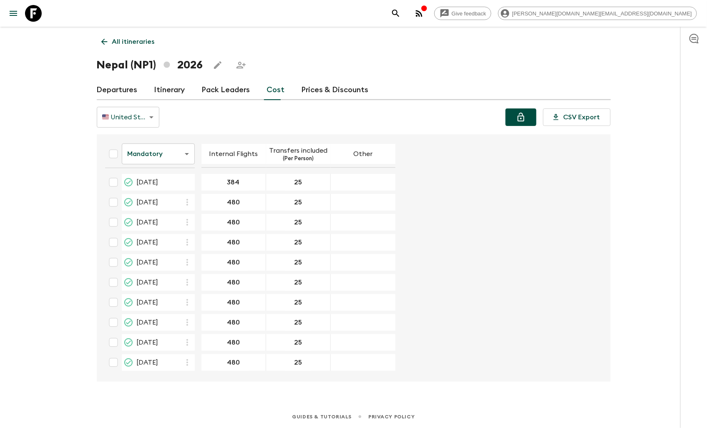
click at [150, 156] on body "Give feedback [PERSON_NAME][DOMAIN_NAME][EMAIL_ADDRESS][DOMAIN_NAME] All itiner…" at bounding box center [353, 214] width 707 height 428
click at [152, 178] on li "Passengers" at bounding box center [158, 174] width 73 height 13
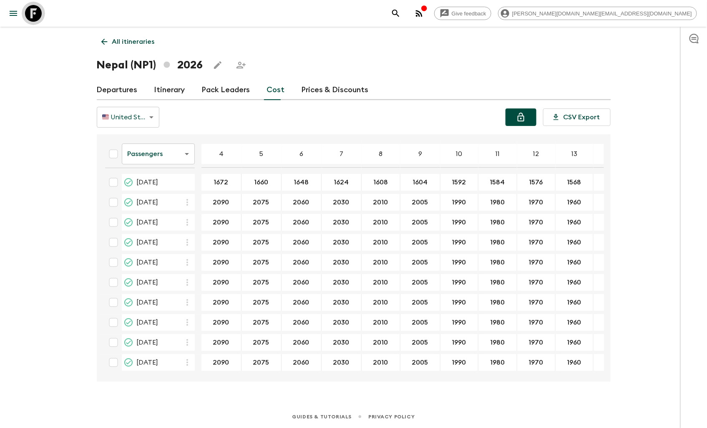
drag, startPoint x: 40, startPoint y: 17, endPoint x: 74, endPoint y: 23, distance: 34.8
click at [40, 17] on icon at bounding box center [33, 13] width 17 height 17
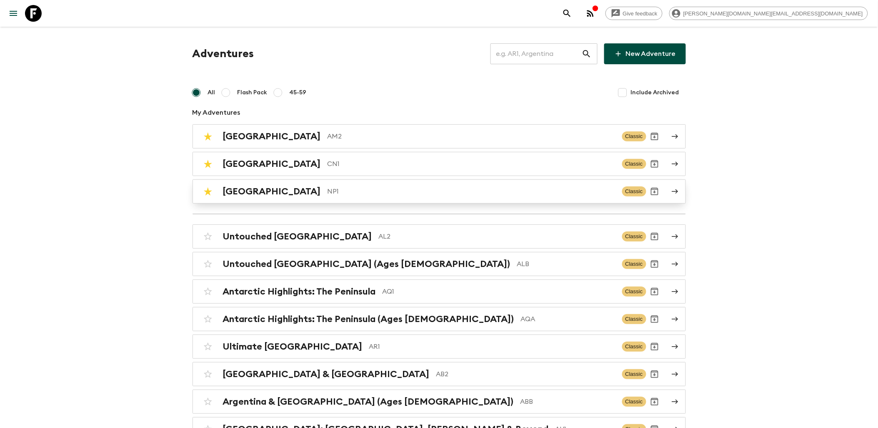
click at [328, 195] on p "NP1" at bounding box center [472, 191] width 288 height 10
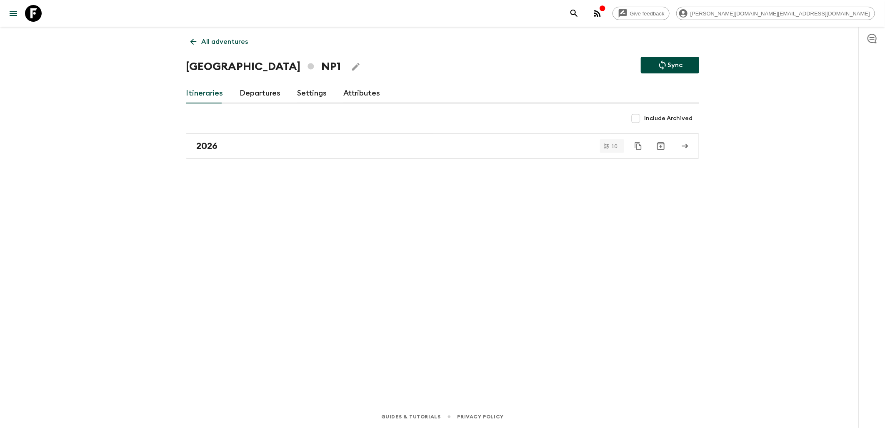
click at [245, 93] on link "Departures" at bounding box center [260, 93] width 41 height 20
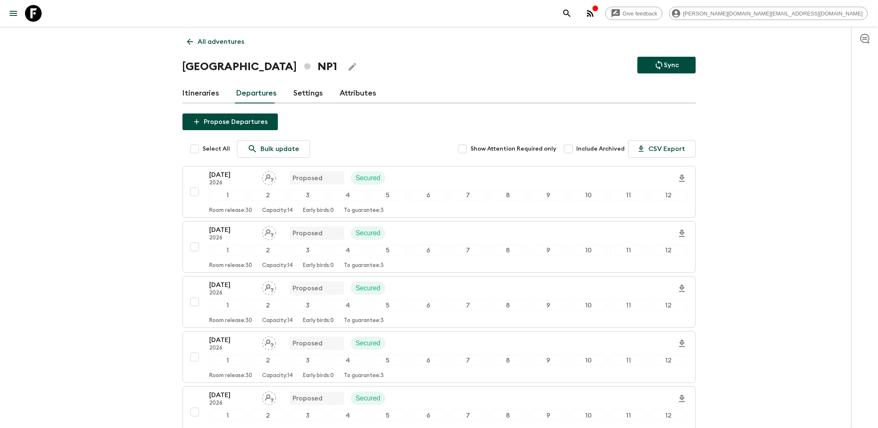
click at [196, 93] on link "Itineraries" at bounding box center [201, 93] width 37 height 20
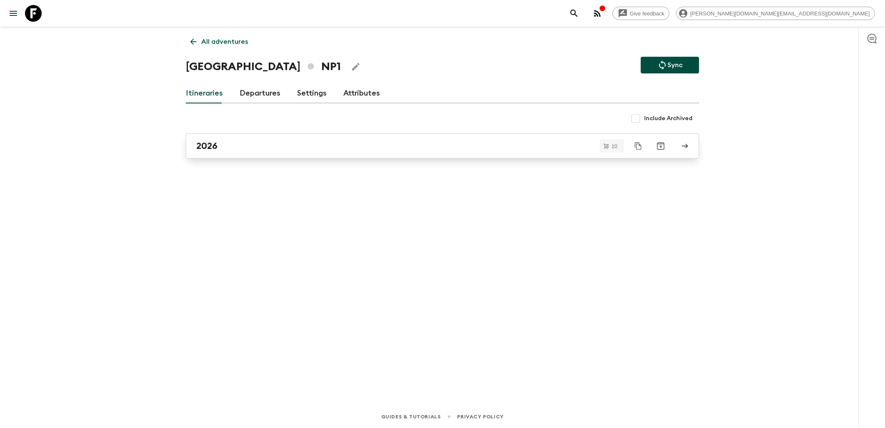
click at [238, 147] on div "2026" at bounding box center [434, 145] width 477 height 11
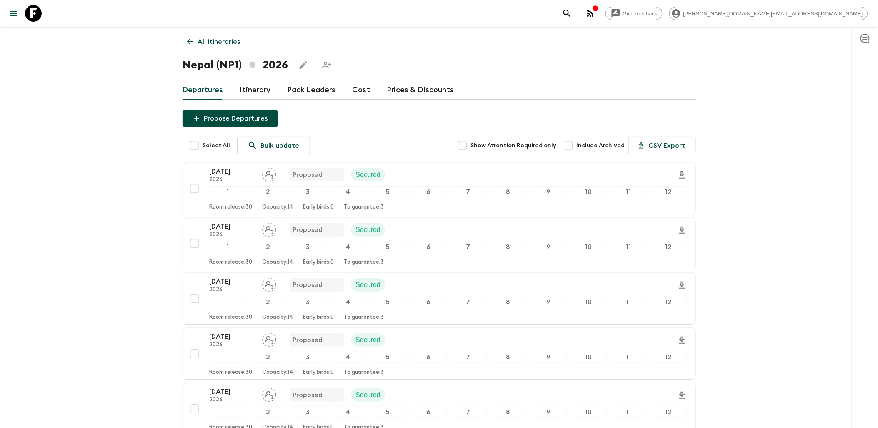
click at [363, 91] on link "Cost" at bounding box center [362, 90] width 18 height 20
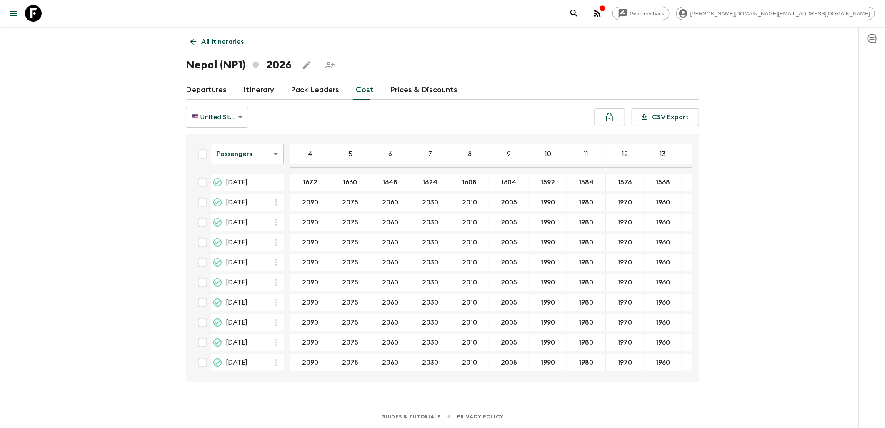
click at [40, 17] on icon at bounding box center [33, 13] width 17 height 17
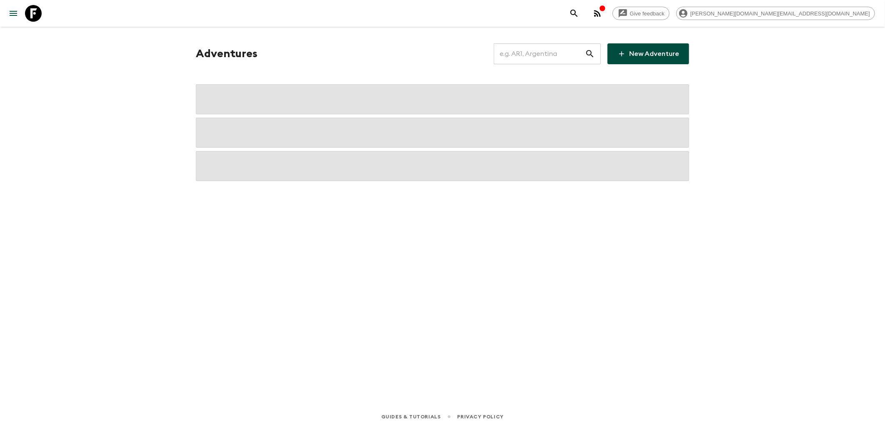
click at [552, 52] on input "text" at bounding box center [539, 53] width 91 height 23
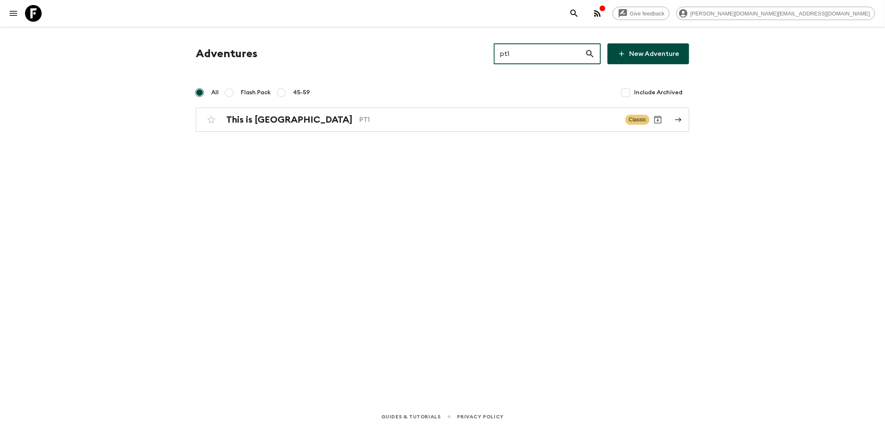
type input "pt1"
